Goal: Task Accomplishment & Management: Use online tool/utility

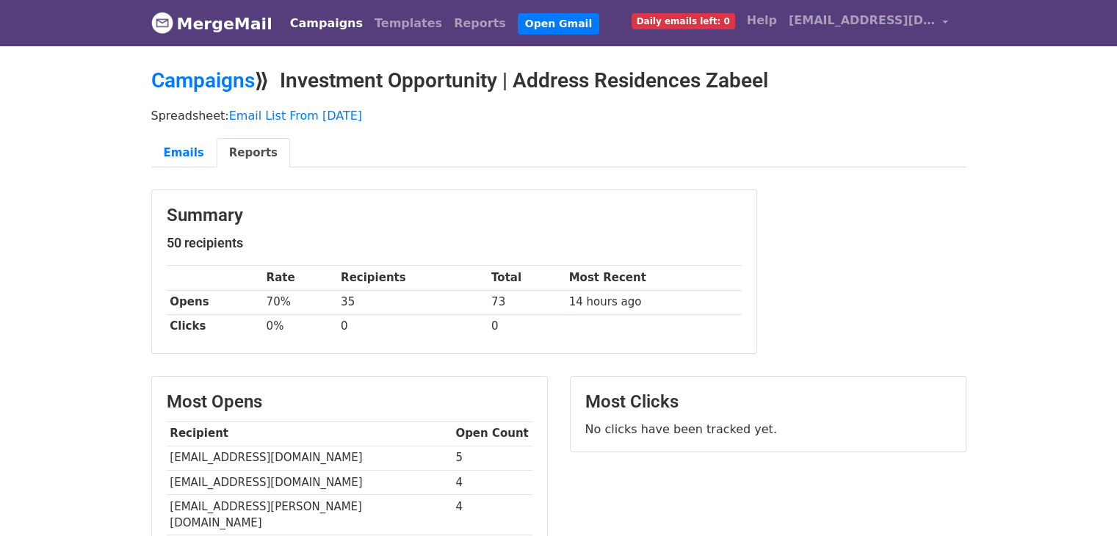
click at [218, 12] on link "MergeMail" at bounding box center [211, 23] width 121 height 31
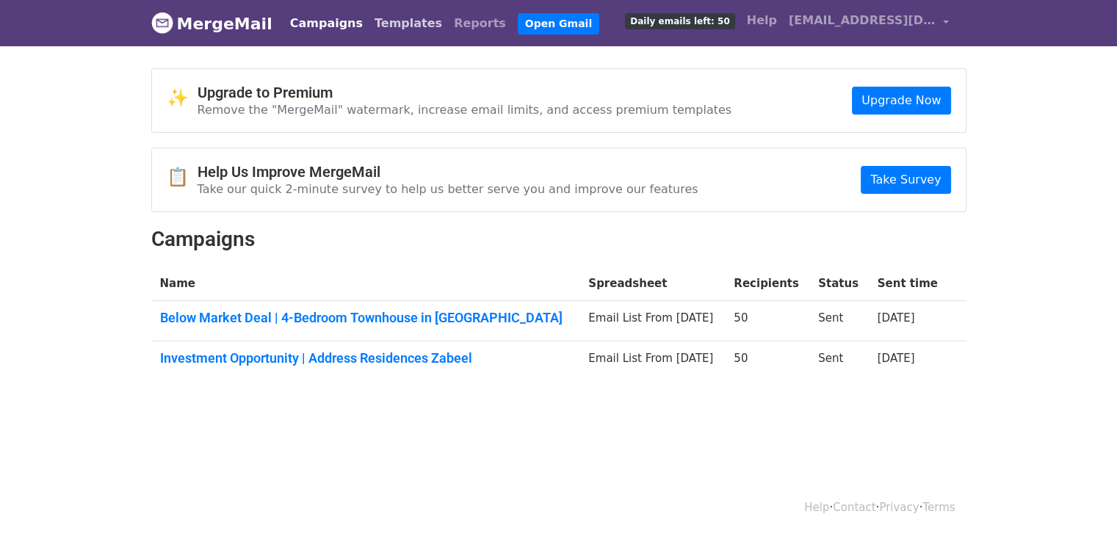
click at [390, 20] on link "Templates" at bounding box center [408, 23] width 79 height 29
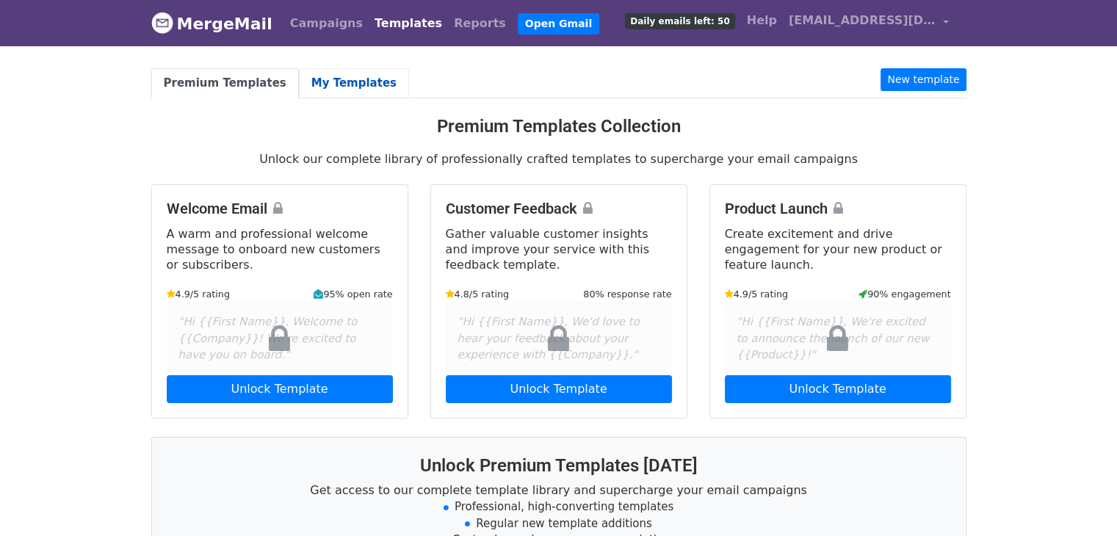
click at [328, 72] on link "My Templates" at bounding box center [354, 83] width 110 height 30
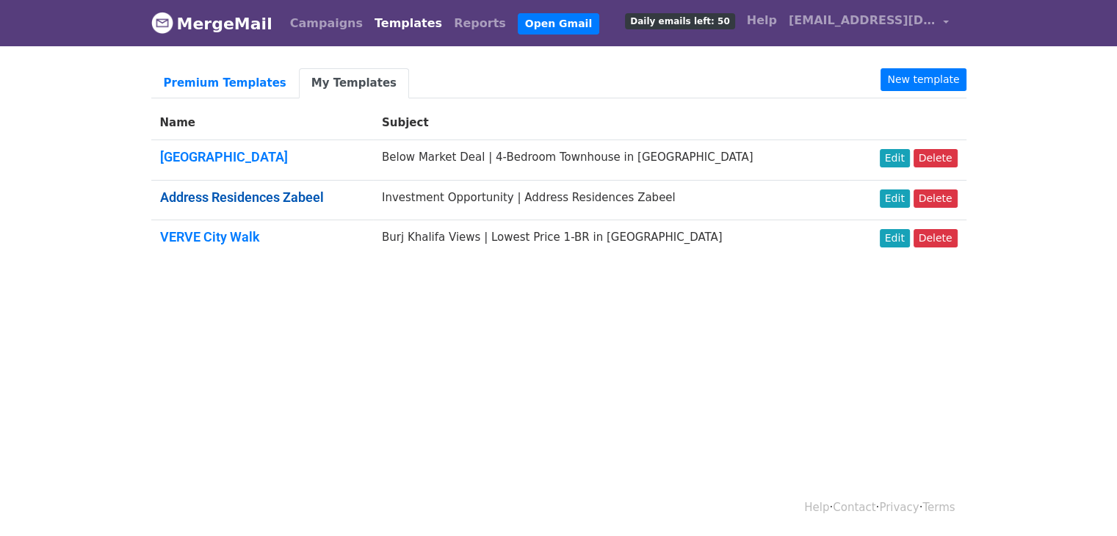
click at [280, 193] on link "Address Residences Zabeel" at bounding box center [242, 197] width 164 height 15
click at [900, 198] on link "Edit" at bounding box center [895, 199] width 30 height 18
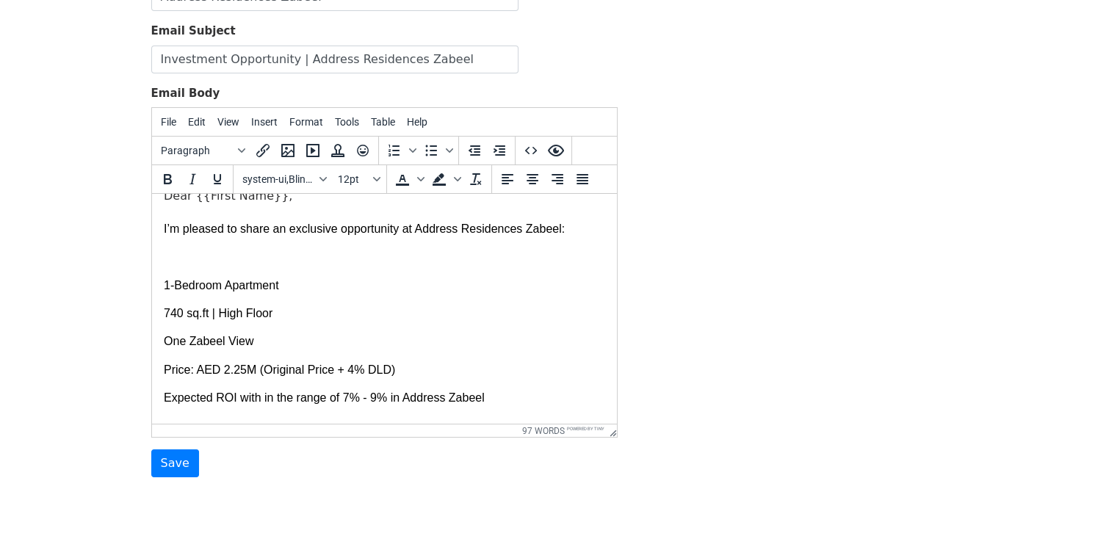
scroll to position [73, 0]
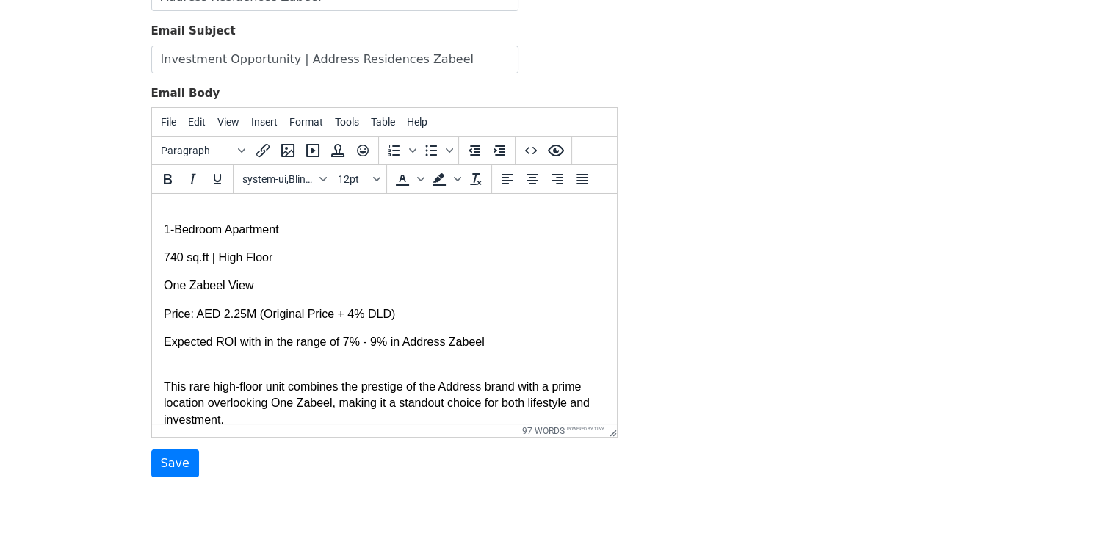
click at [239, 317] on p "Price: AED 2.25M (Original Price + 4% DLD)" at bounding box center [384, 314] width 442 height 16
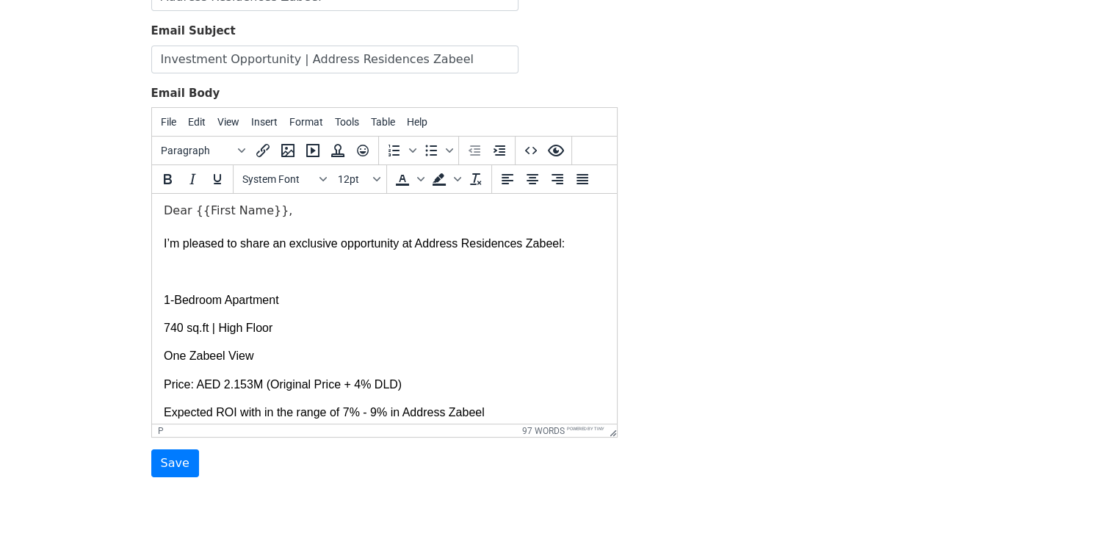
scroll to position [0, 0]
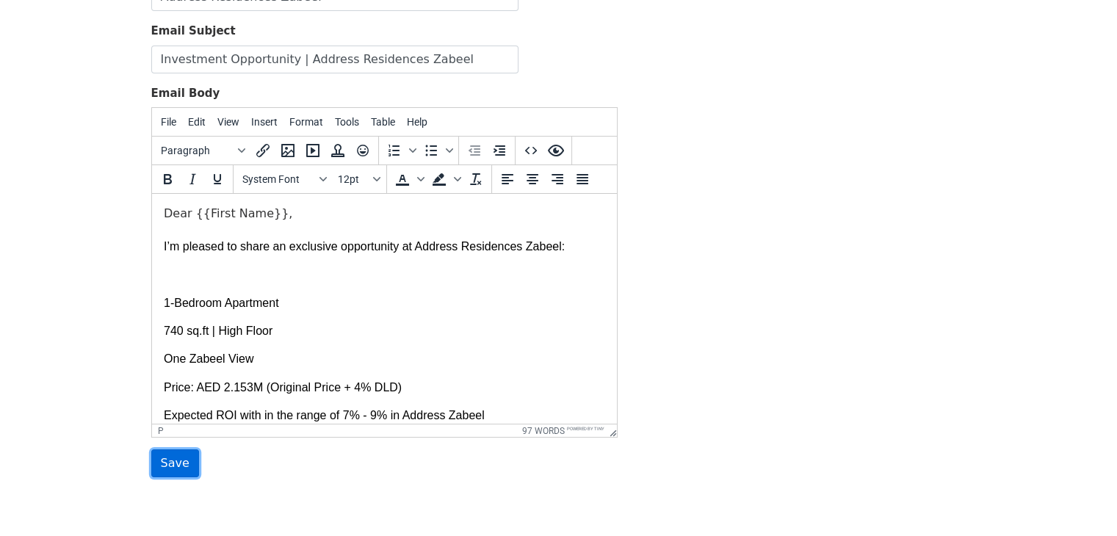
click at [168, 450] on input "Save" at bounding box center [175, 464] width 48 height 28
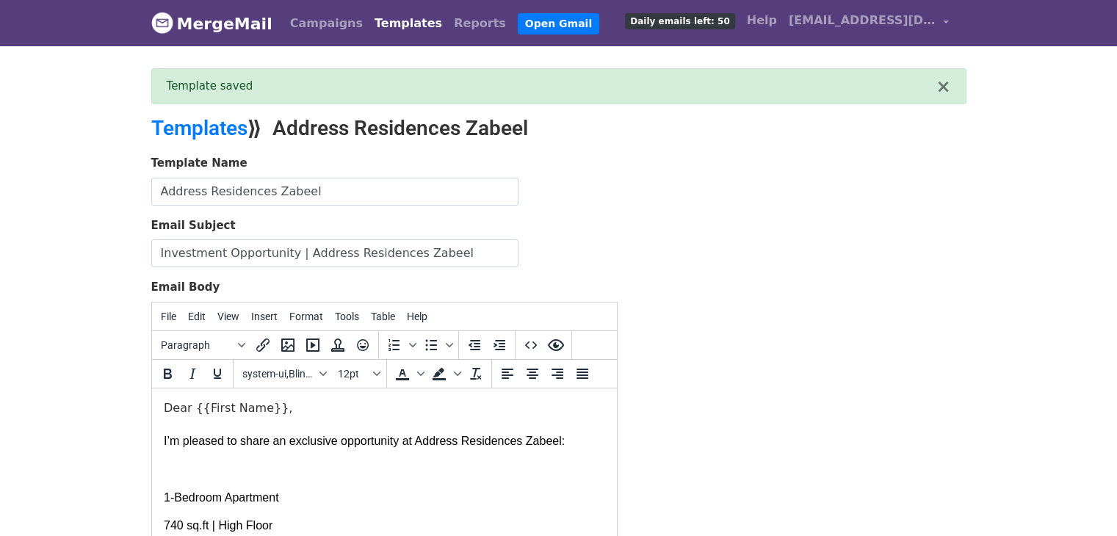
click at [241, 23] on link "MergeMail" at bounding box center [211, 23] width 121 height 31
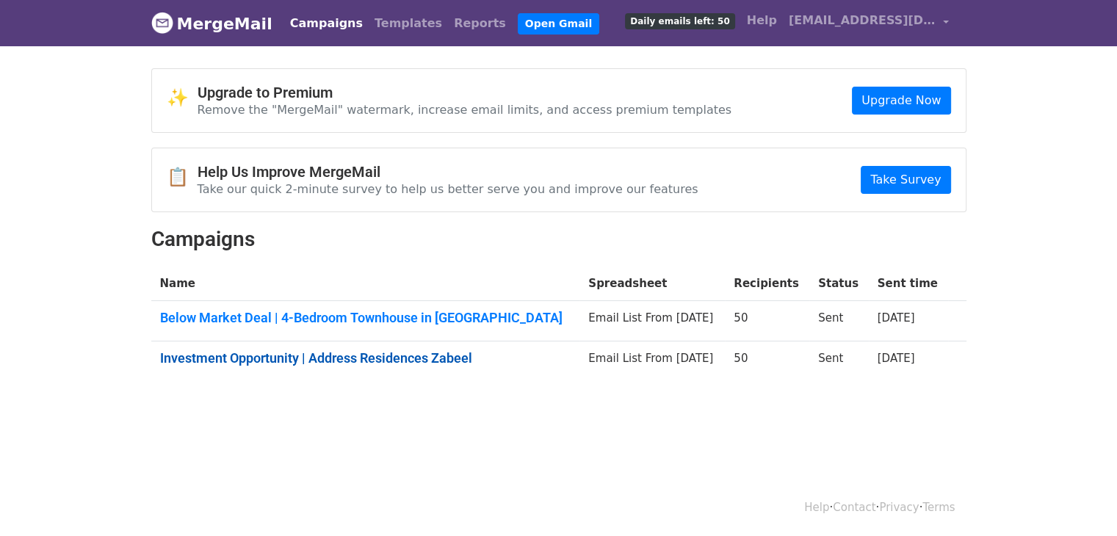
click at [351, 356] on link "Investment Opportunity | Address Residences Zabeel" at bounding box center [365, 358] width 411 height 16
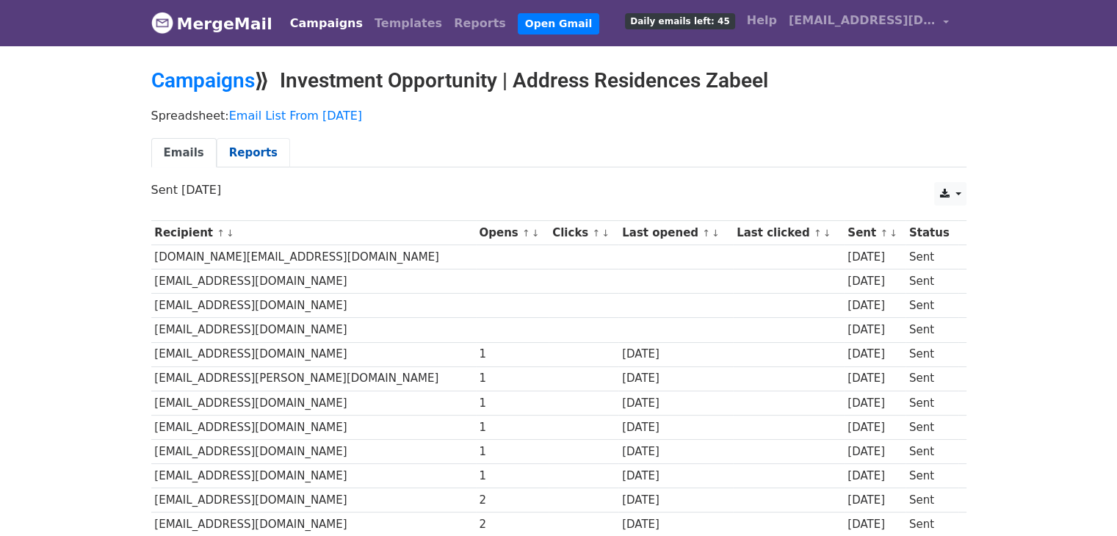
click at [242, 149] on link "Reports" at bounding box center [253, 153] width 73 height 30
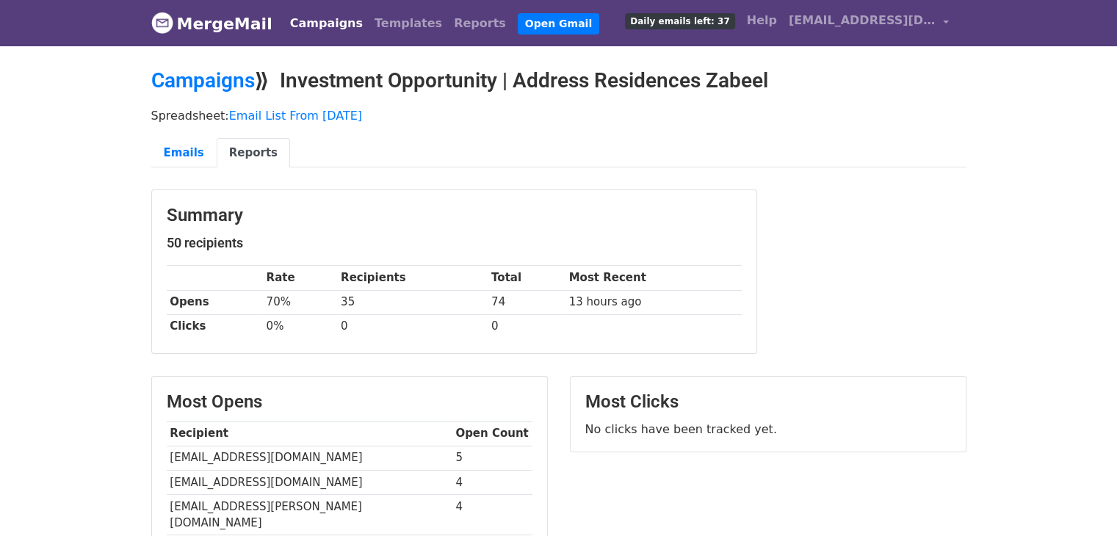
click at [210, 17] on link "MergeMail" at bounding box center [211, 23] width 121 height 31
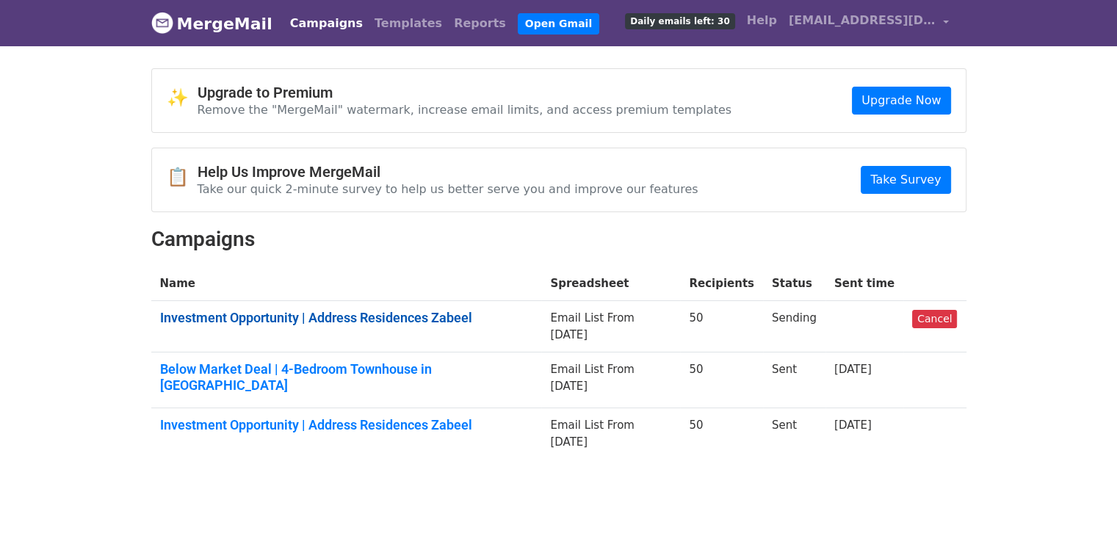
click at [314, 310] on link "Investment Opportunity | Address Residences Zabeel" at bounding box center [346, 318] width 373 height 16
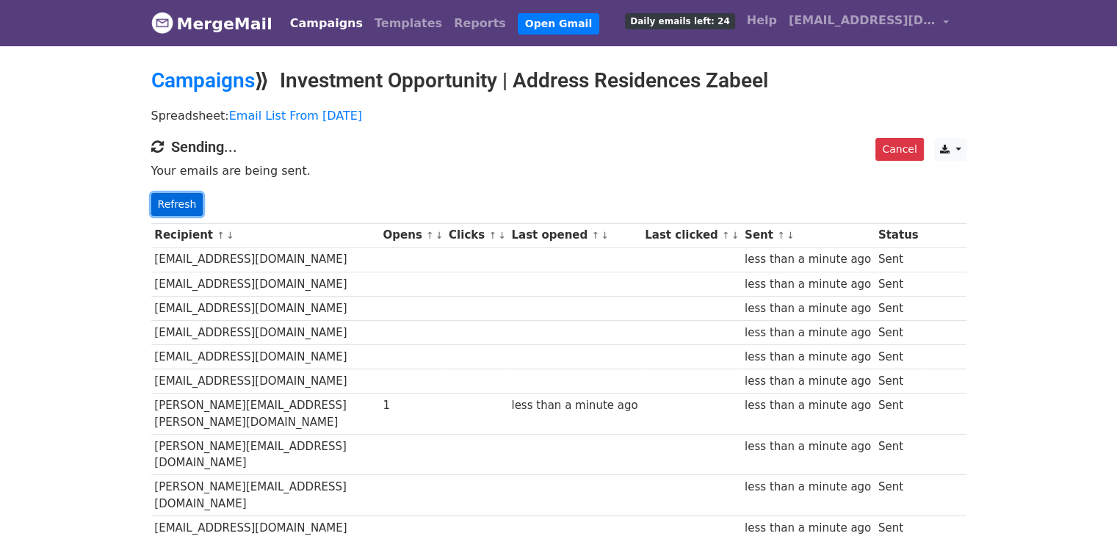
click at [195, 201] on link "Refresh" at bounding box center [177, 204] width 52 height 23
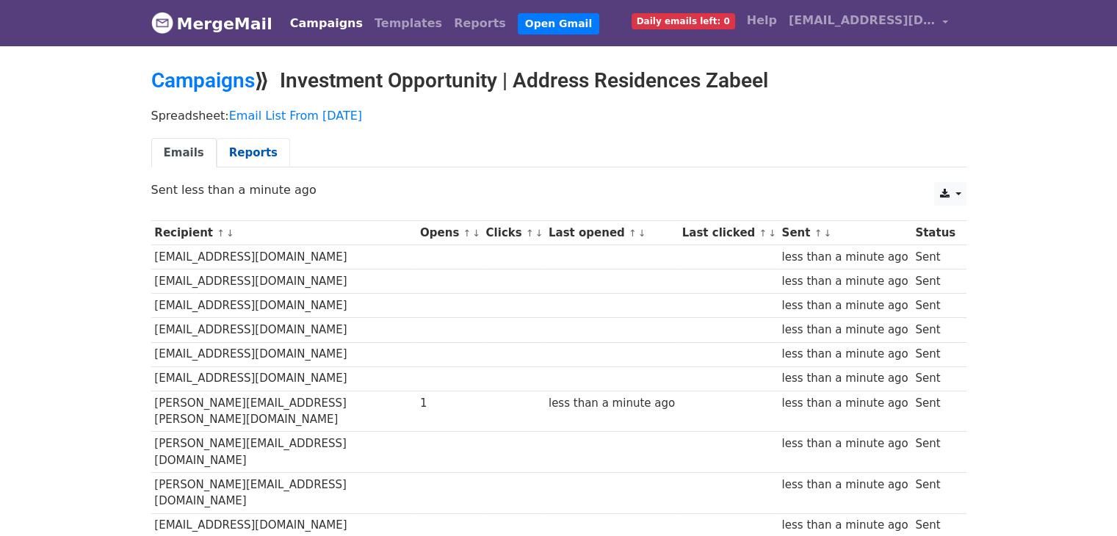
click at [252, 147] on link "Reports" at bounding box center [253, 153] width 73 height 30
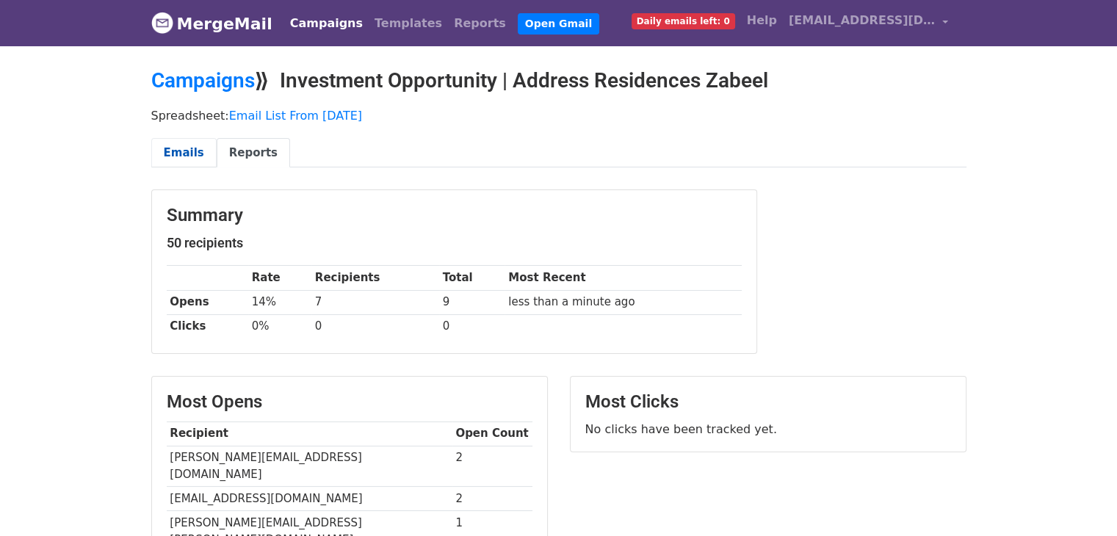
click at [176, 143] on link "Emails" at bounding box center [183, 153] width 65 height 30
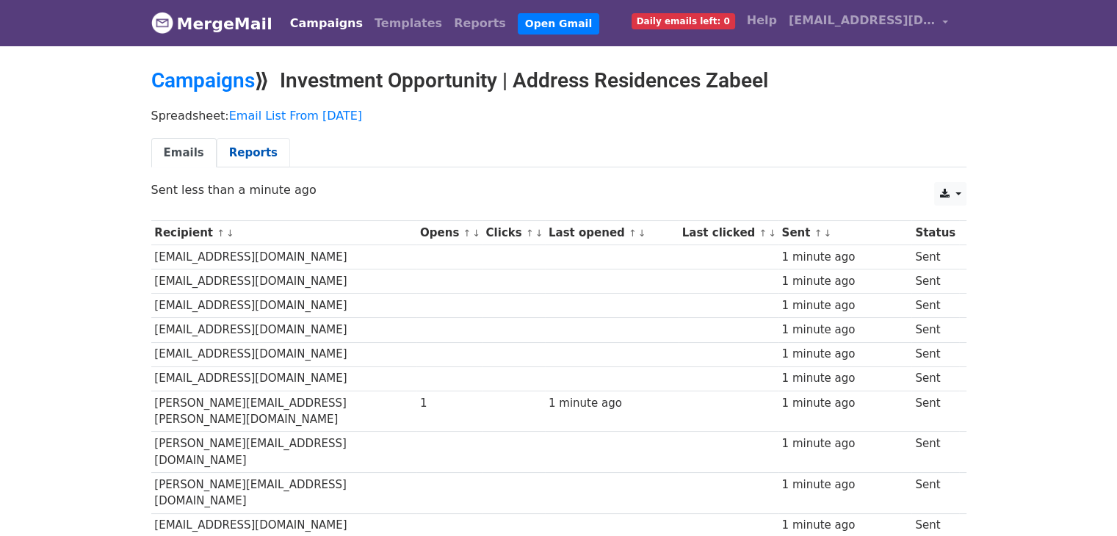
click at [251, 145] on link "Reports" at bounding box center [253, 153] width 73 height 30
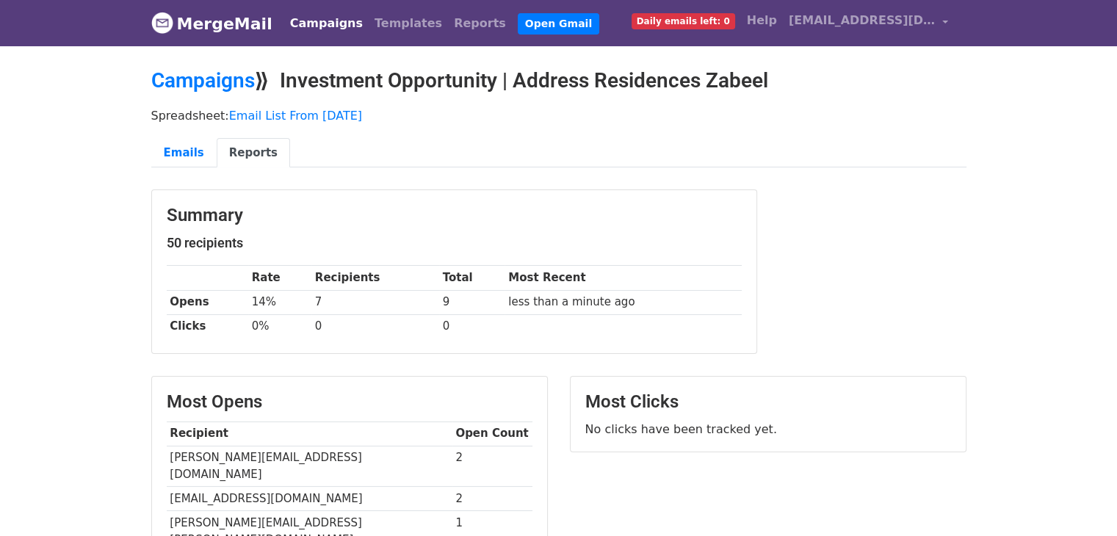
click at [247, 154] on link "Reports" at bounding box center [253, 153] width 73 height 30
click at [234, 151] on link "Reports" at bounding box center [253, 153] width 73 height 30
click at [255, 157] on link "Reports" at bounding box center [253, 153] width 73 height 30
click at [254, 156] on link "Reports" at bounding box center [253, 153] width 73 height 30
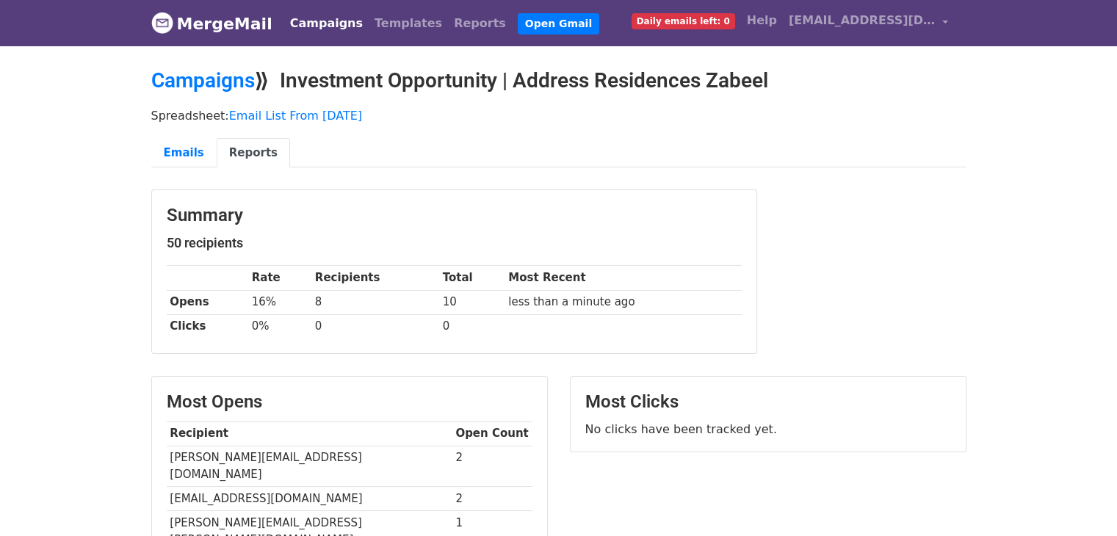
click at [244, 152] on link "Reports" at bounding box center [253, 153] width 73 height 30
click at [174, 142] on link "Emails" at bounding box center [183, 153] width 65 height 30
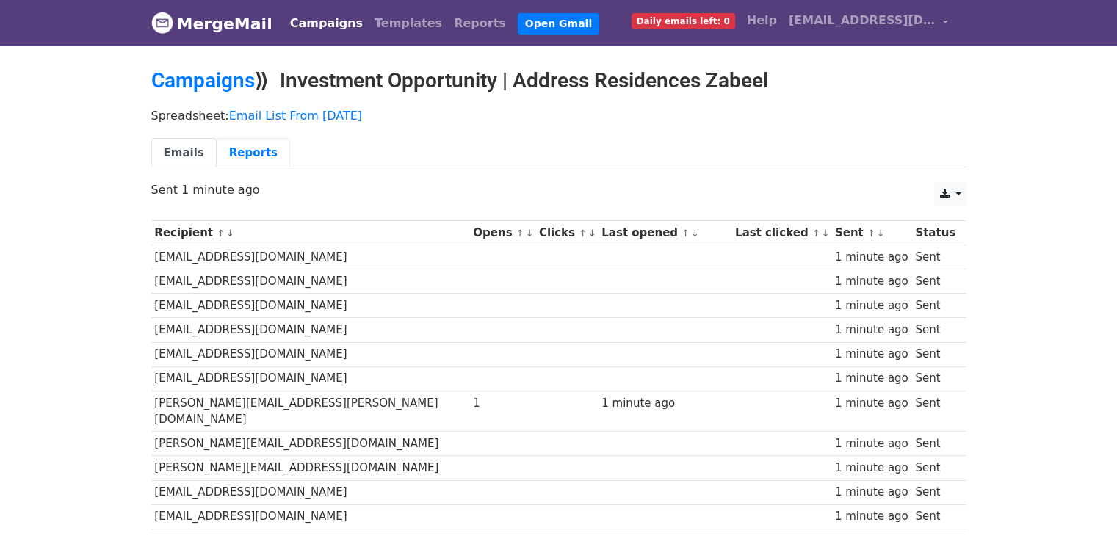
click at [229, 150] on link "Reports" at bounding box center [253, 153] width 73 height 30
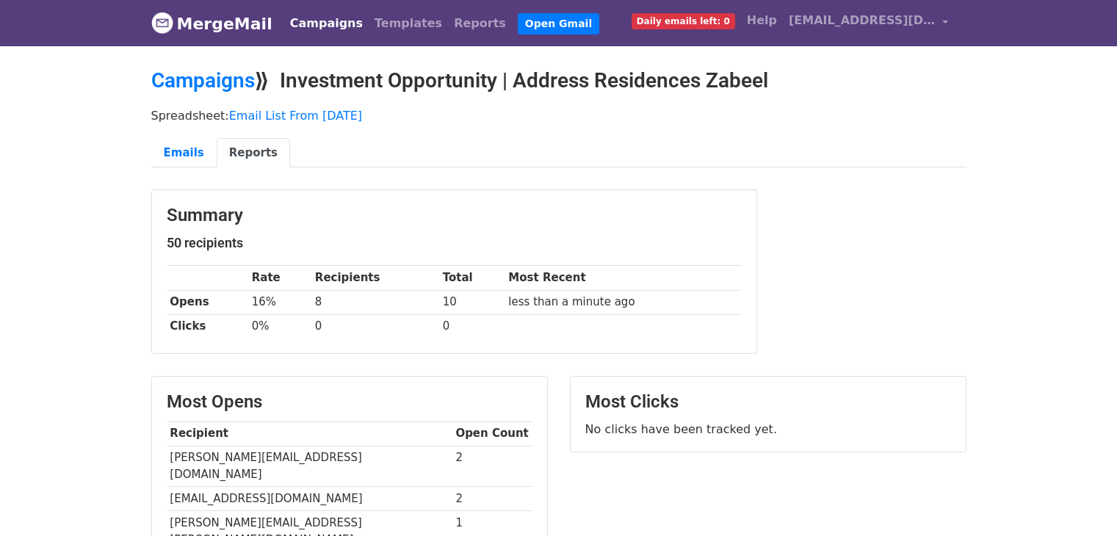
click at [229, 150] on link "Reports" at bounding box center [253, 153] width 73 height 30
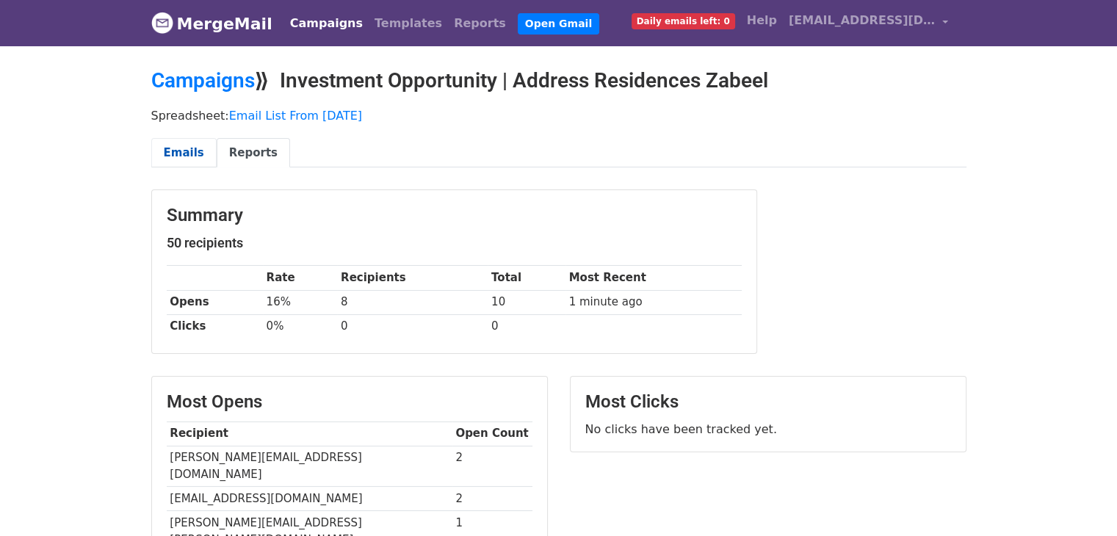
click at [170, 154] on link "Emails" at bounding box center [183, 153] width 65 height 30
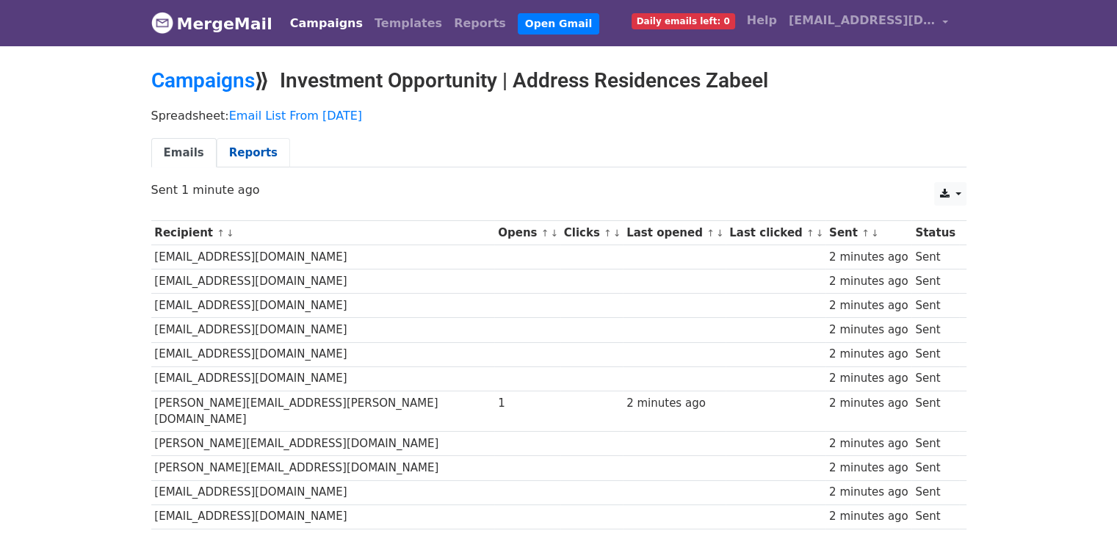
click at [245, 142] on link "Reports" at bounding box center [253, 153] width 73 height 30
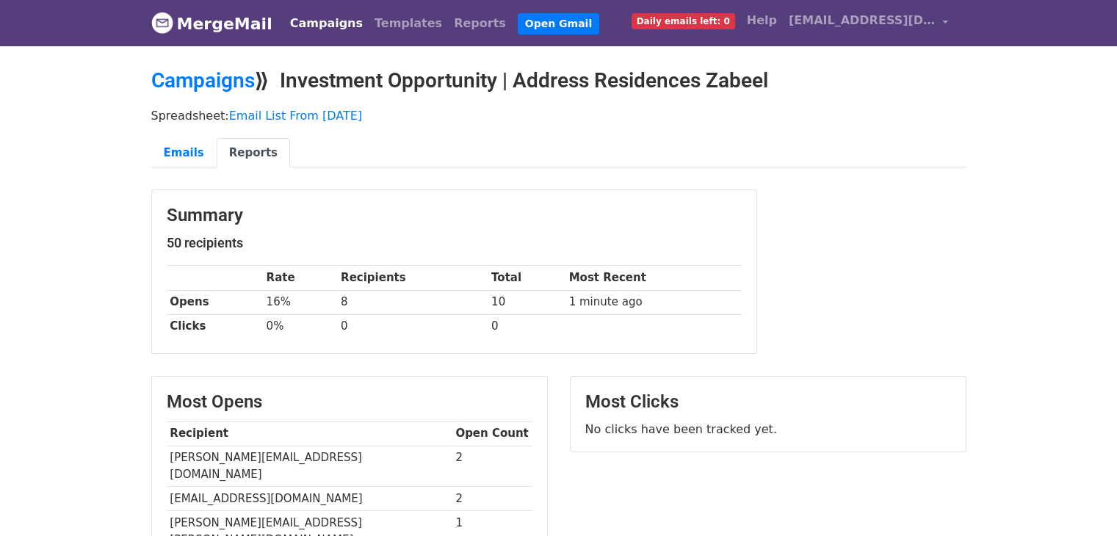
click at [245, 142] on link "Reports" at bounding box center [253, 153] width 73 height 30
click at [220, 91] on link "Campaigns" at bounding box center [203, 80] width 104 height 24
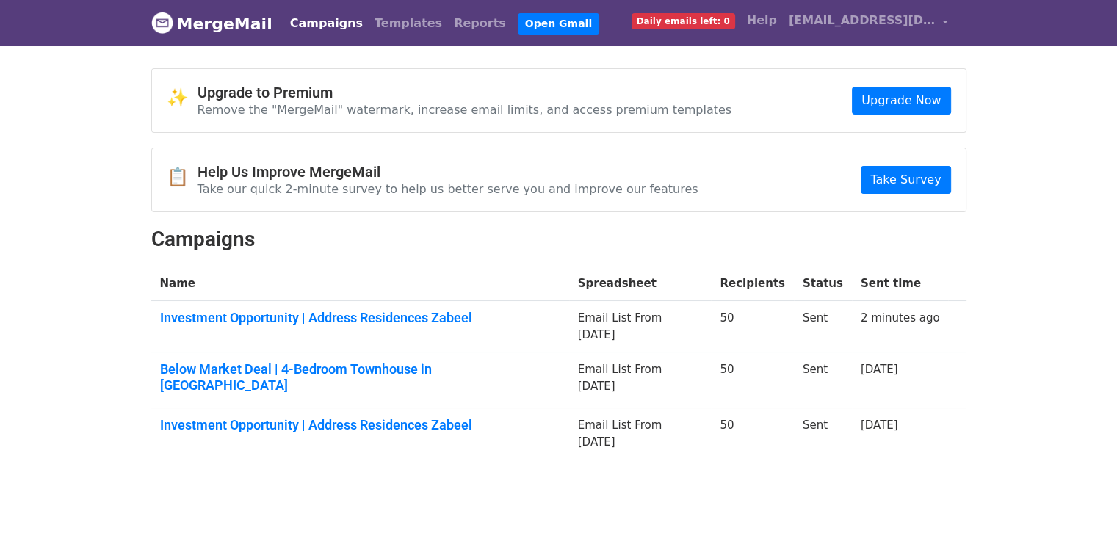
click at [464, 303] on td "Investment Opportunity | Address Residences Zabeel" at bounding box center [360, 326] width 418 height 51
click at [461, 313] on link "Investment Opportunity | Address Residences Zabeel" at bounding box center [360, 318] width 400 height 16
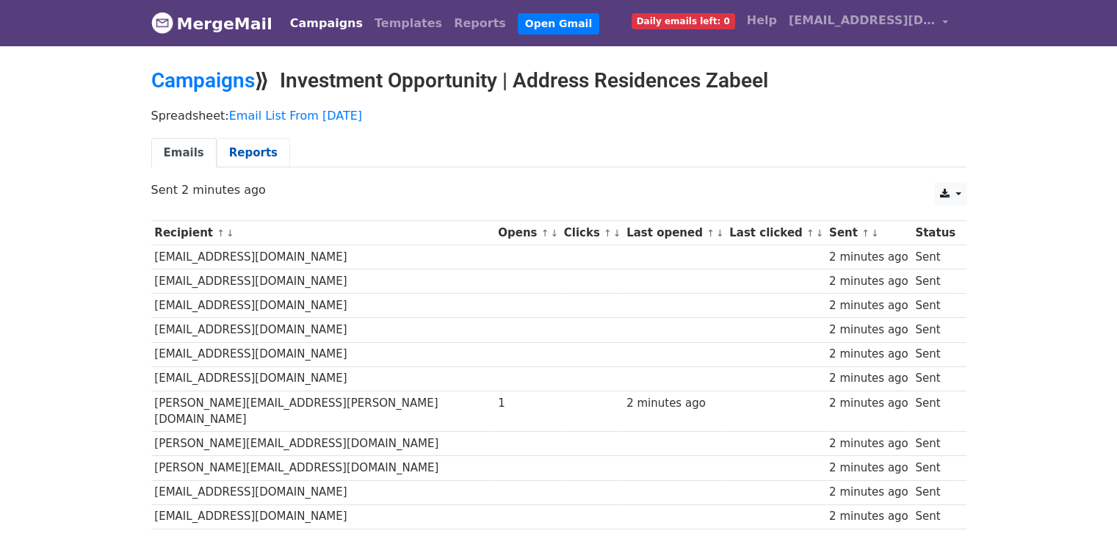
click at [251, 156] on link "Reports" at bounding box center [253, 153] width 73 height 30
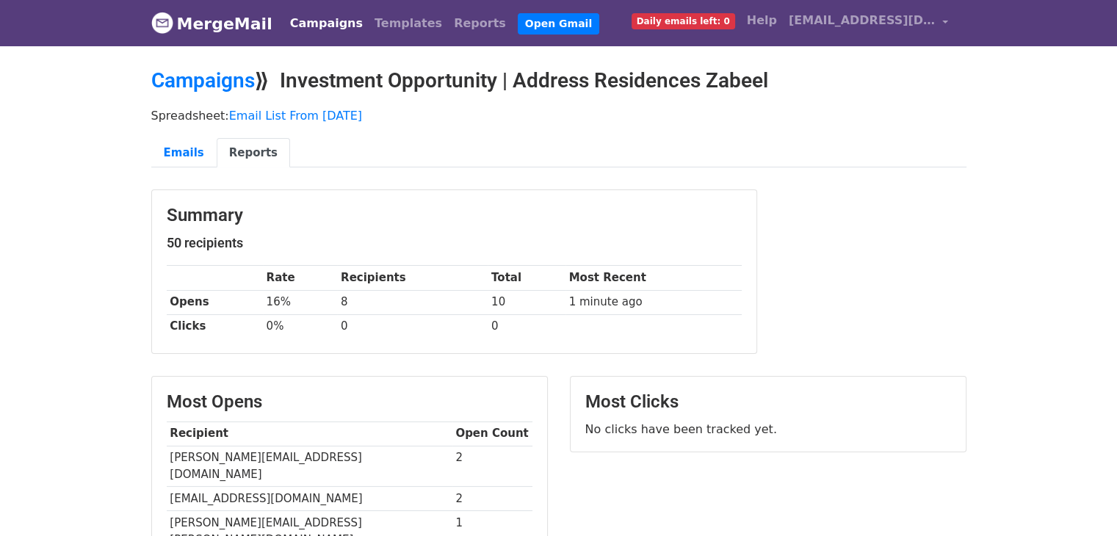
click at [279, 212] on h3 "Summary" at bounding box center [454, 215] width 575 height 21
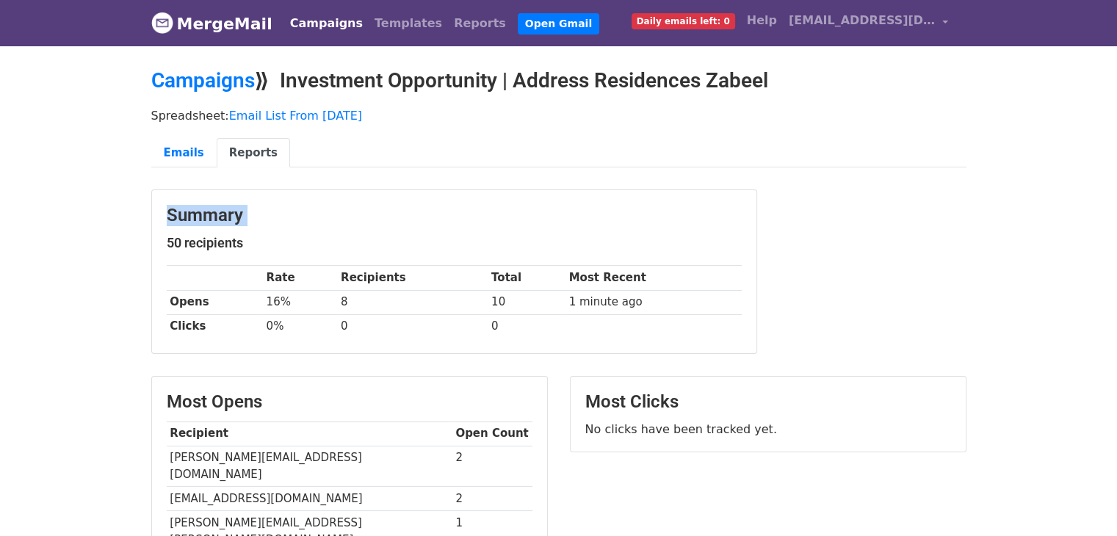
click at [279, 212] on h3 "Summary" at bounding box center [454, 215] width 575 height 21
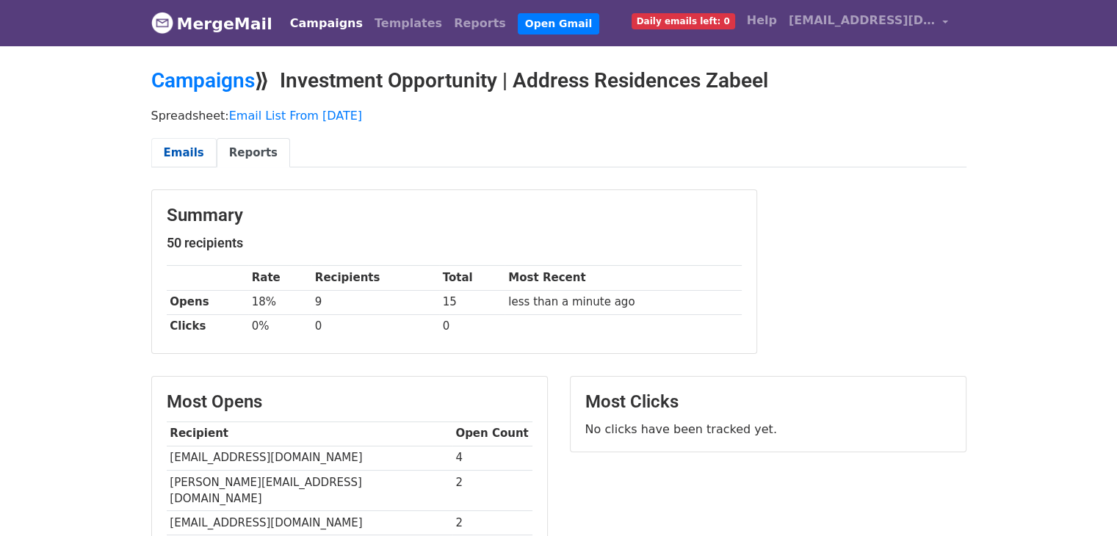
click at [186, 146] on link "Emails" at bounding box center [183, 153] width 65 height 30
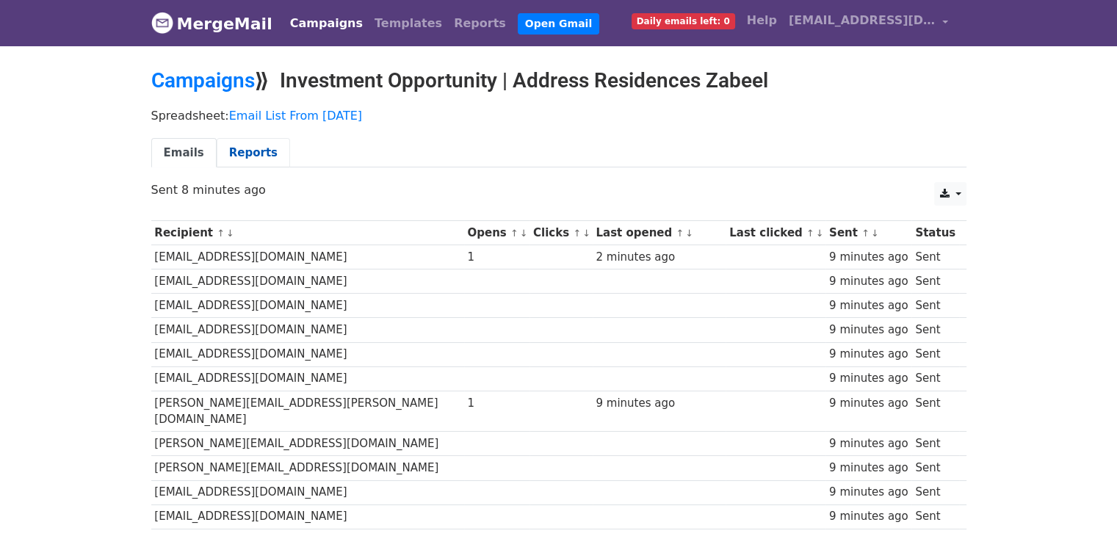
click at [243, 157] on link "Reports" at bounding box center [253, 153] width 73 height 30
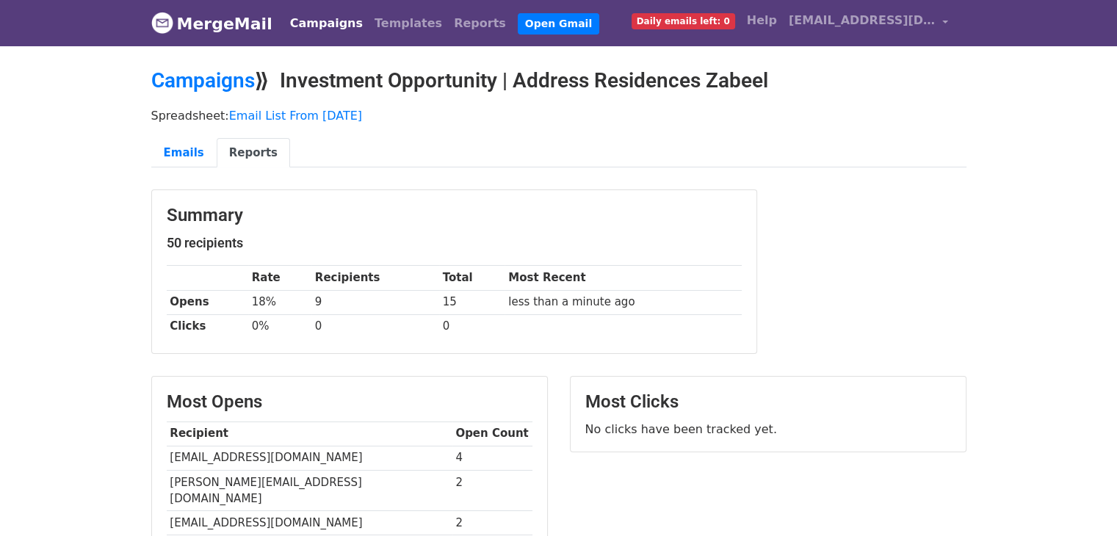
click at [1095, 218] on body "MergeMail Campaigns Templates Reports Open Gmail Daily emails left: 0 Help behr…" at bounding box center [558, 442] width 1117 height 885
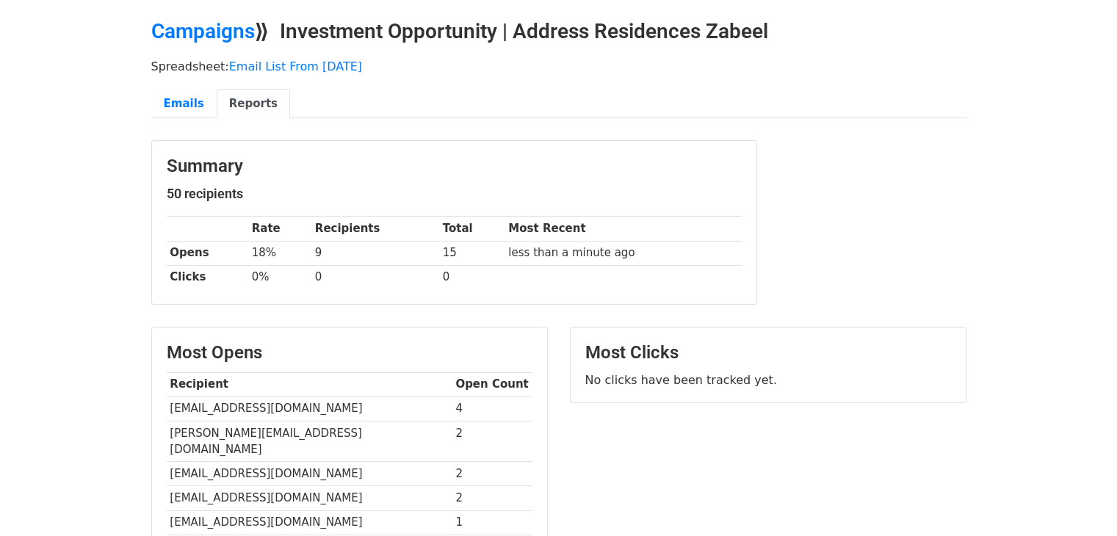
scroll to position [73, 0]
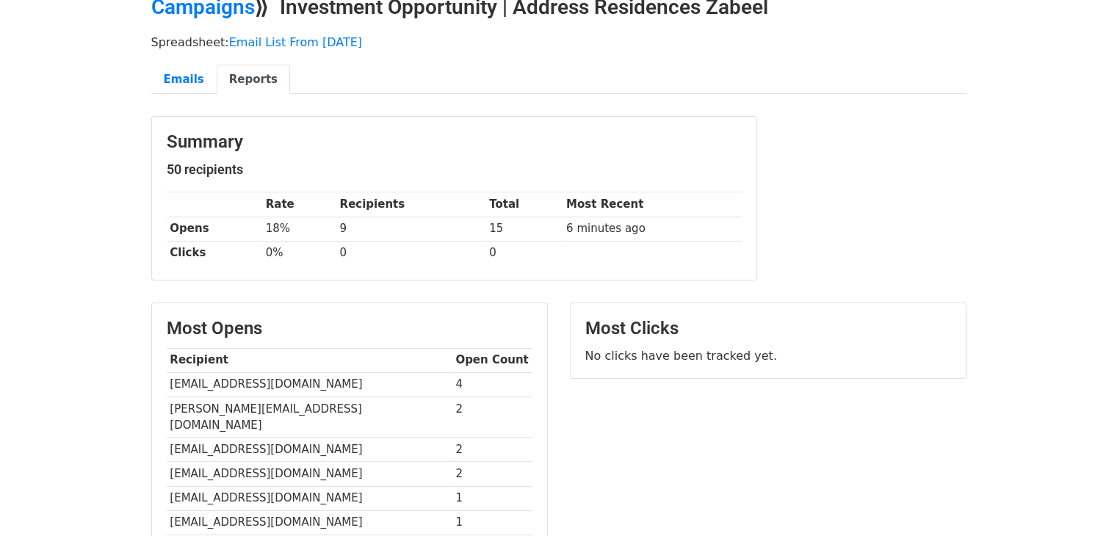
drag, startPoint x: 1017, startPoint y: 243, endPoint x: 1036, endPoint y: 259, distance: 24.0
click at [1017, 243] on body "MergeMail Campaigns Templates Reports Open Gmail Daily emails left: 0 Help [EMA…" at bounding box center [558, 369] width 1117 height 885
